Goal: Find specific page/section: Find specific page/section

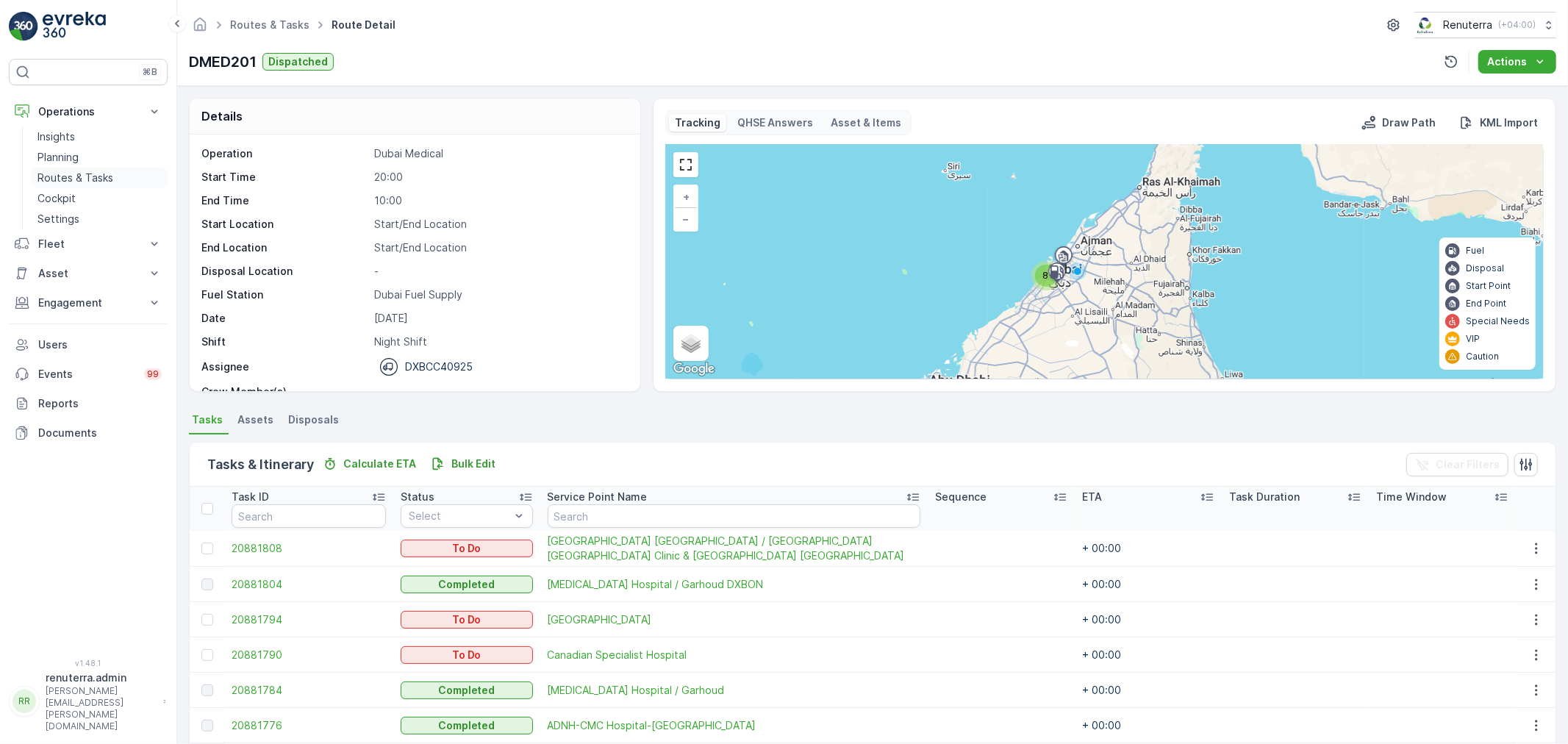
click at [72, 173] on p "Routes & Tasks" at bounding box center [75, 177] width 76 height 15
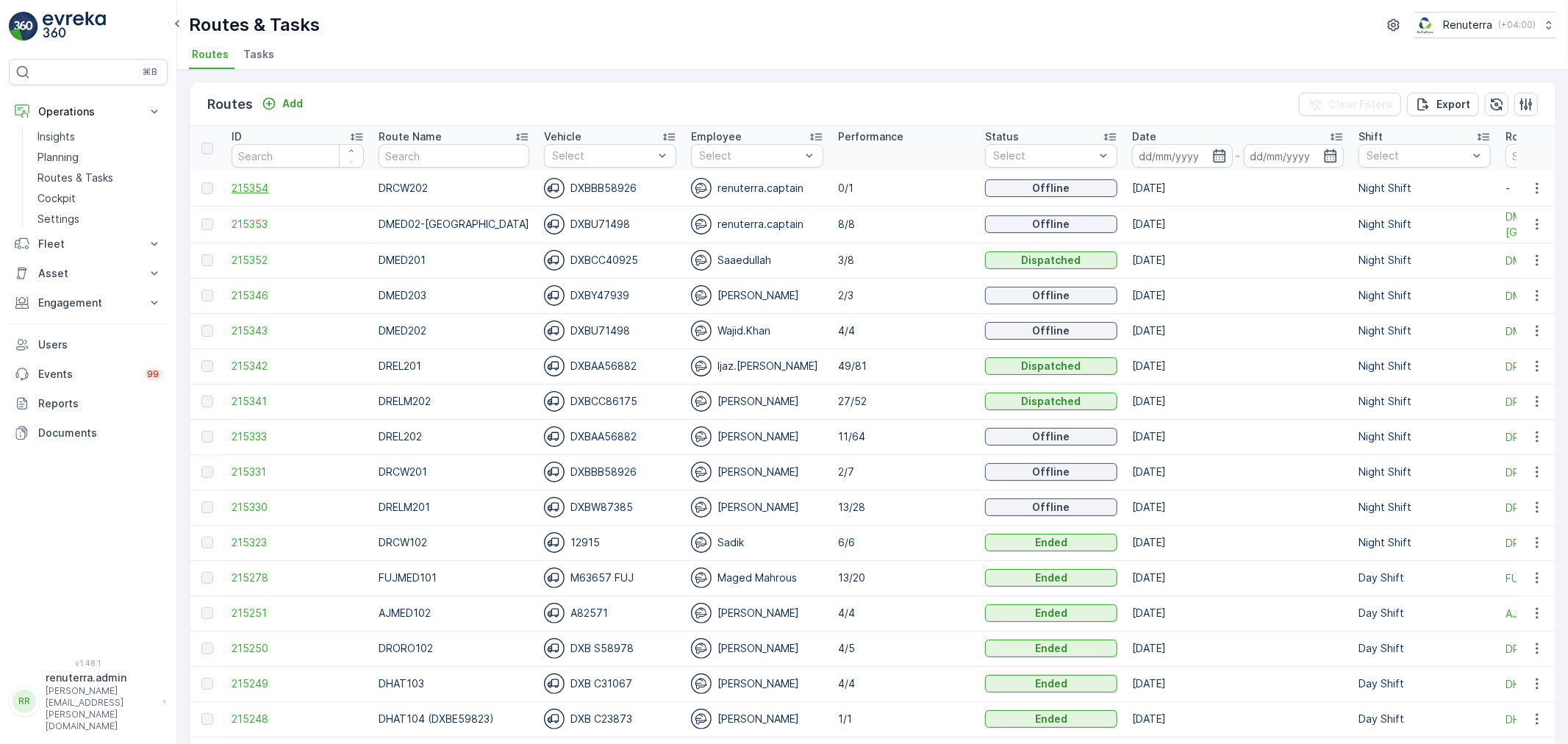
click at [252, 191] on span "215354" at bounding box center [297, 188] width 132 height 15
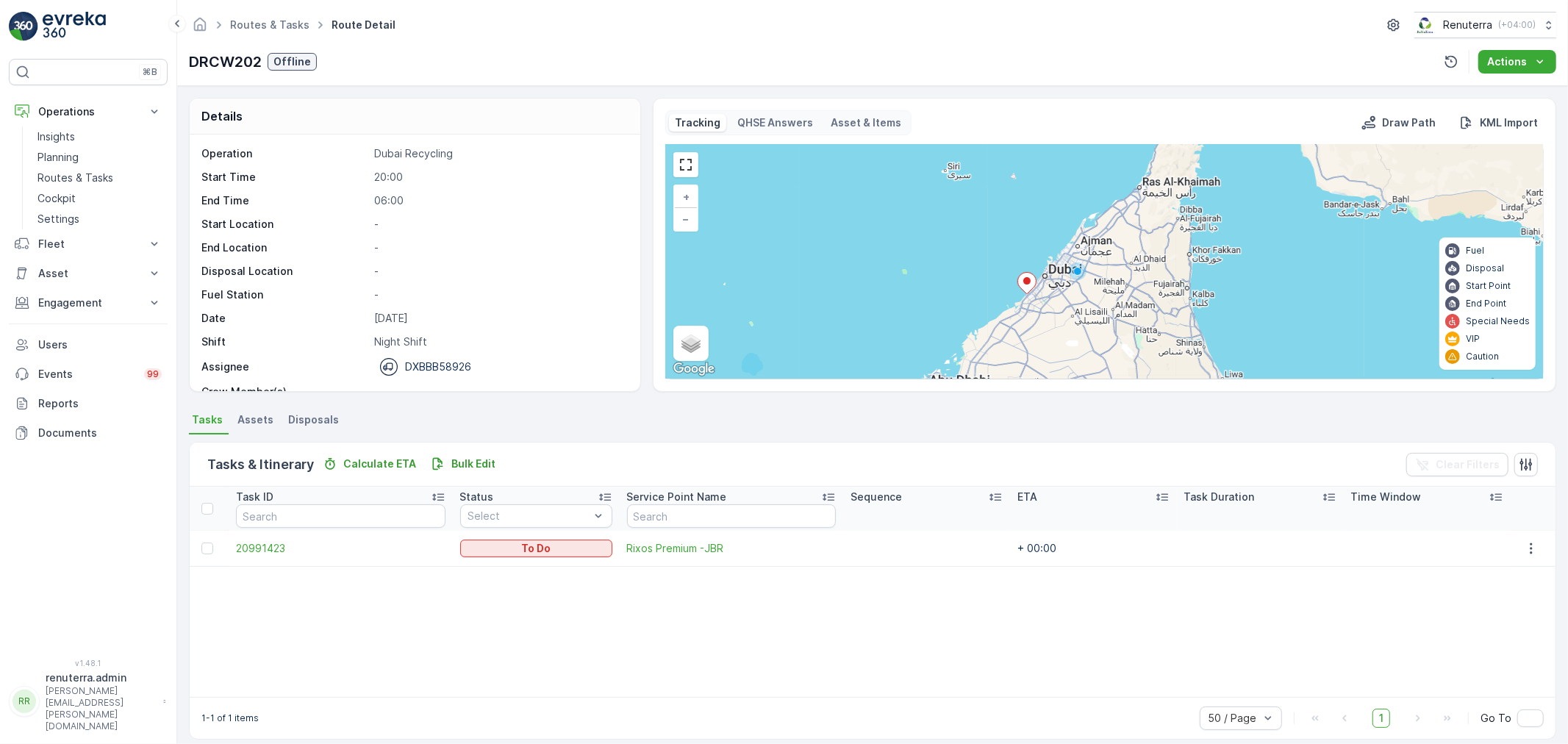
drag, startPoint x: 494, startPoint y: 144, endPoint x: 505, endPoint y: 47, distance: 97.6
click at [494, 143] on div "Operation Dubai Recycling Start Time 20:00 End Time 06:00 Start Location - End …" at bounding box center [415, 262] width 450 height 256
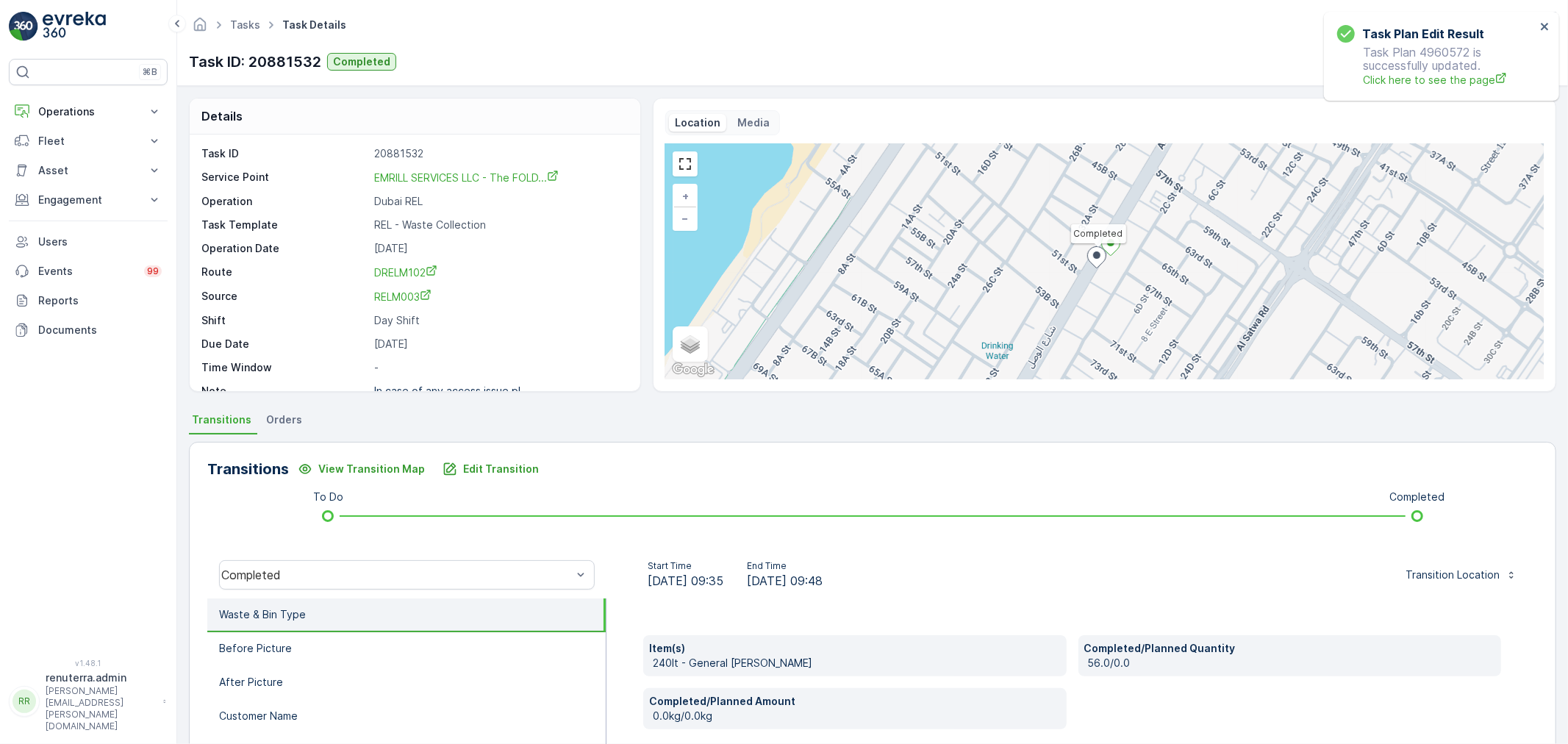
scroll to position [18, 0]
